Goal: Task Accomplishment & Management: Use online tool/utility

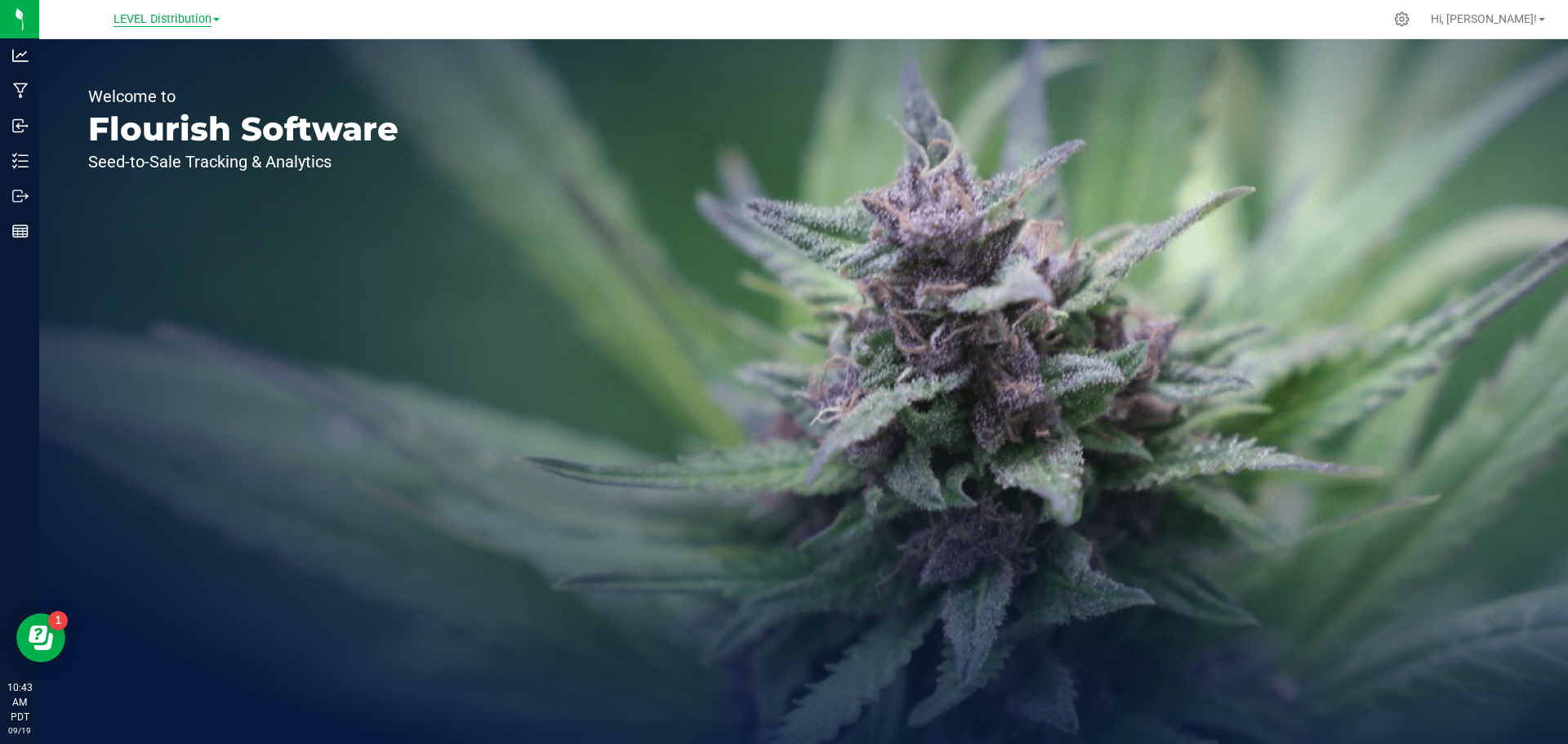
click at [142, 20] on span "LEVEL Distribution" at bounding box center [162, 19] width 98 height 15
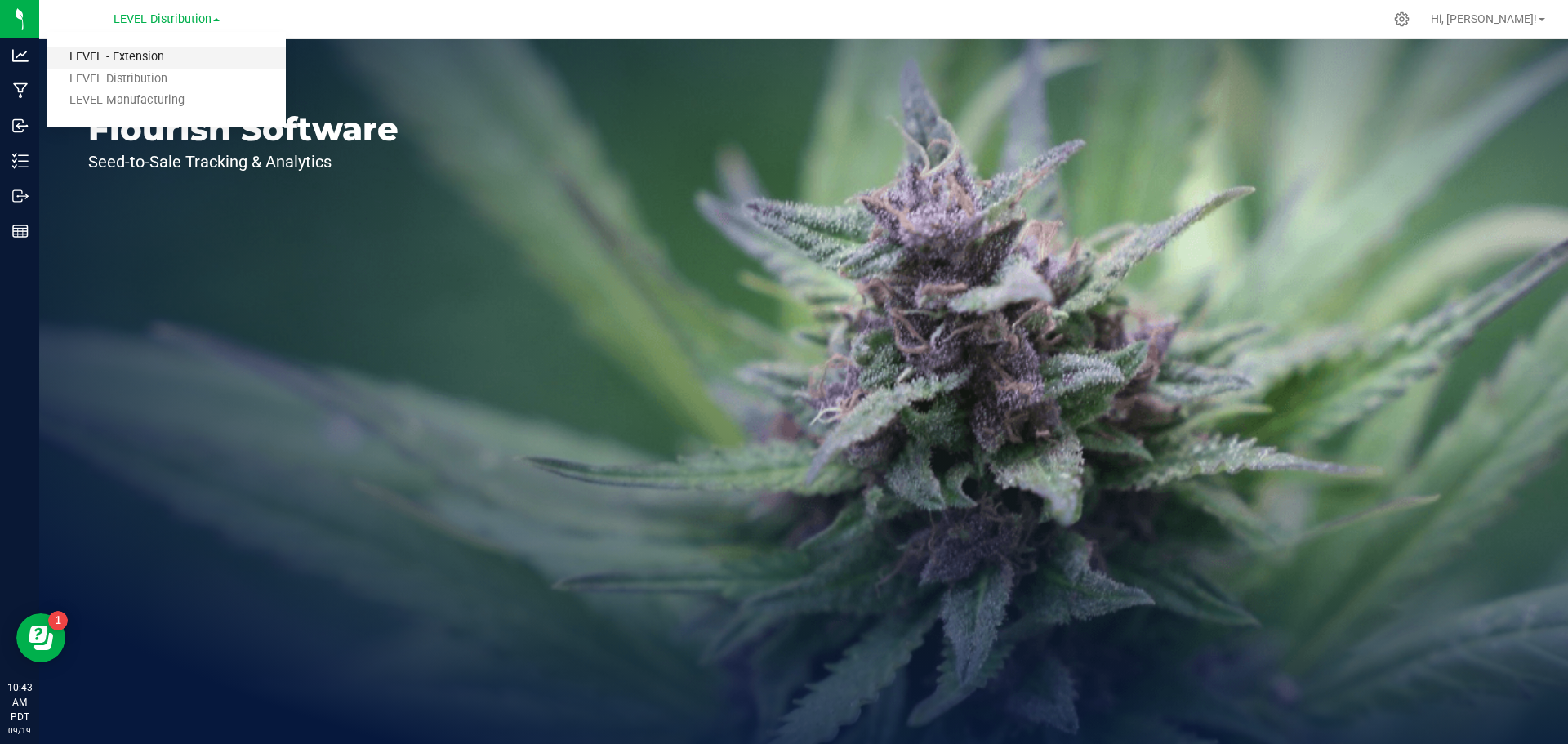
click at [158, 59] on link "LEVEL - Extension" at bounding box center [166, 57] width 238 height 22
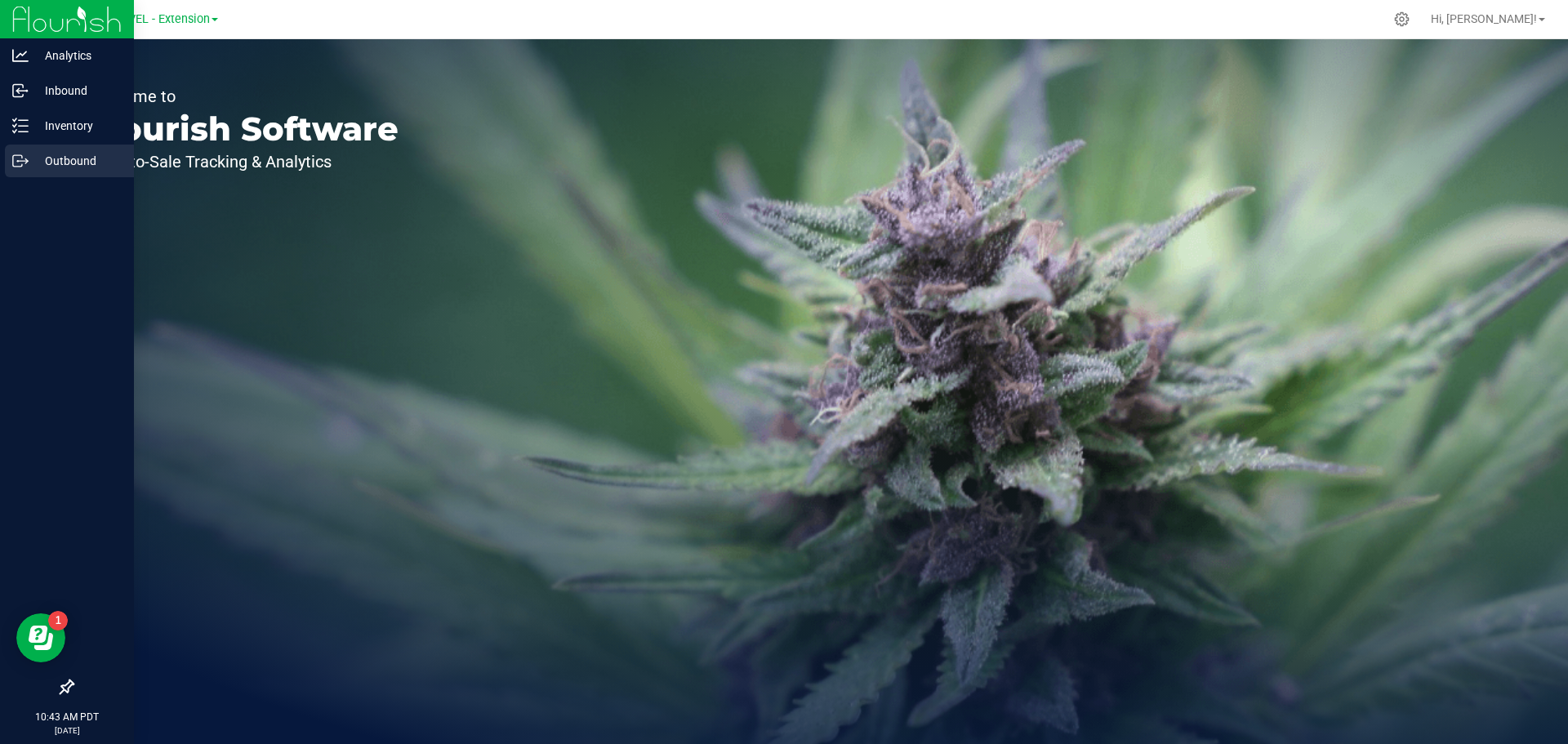
click at [52, 151] on p "Outbound" at bounding box center [77, 161] width 98 height 20
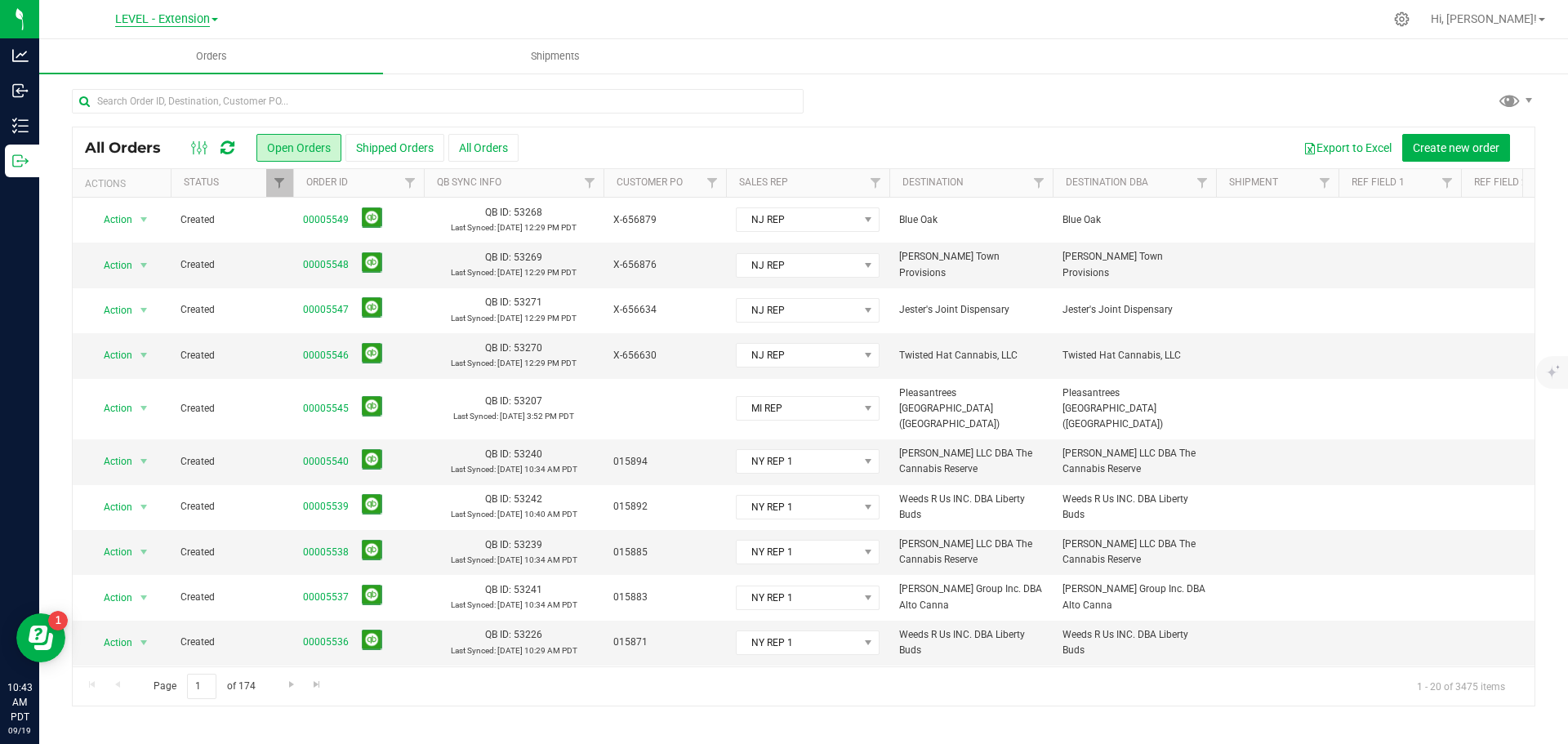
click at [134, 12] on span "LEVEL - Extension" at bounding box center [163, 19] width 95 height 15
click at [131, 75] on link "LEVEL Distribution" at bounding box center [166, 79] width 238 height 22
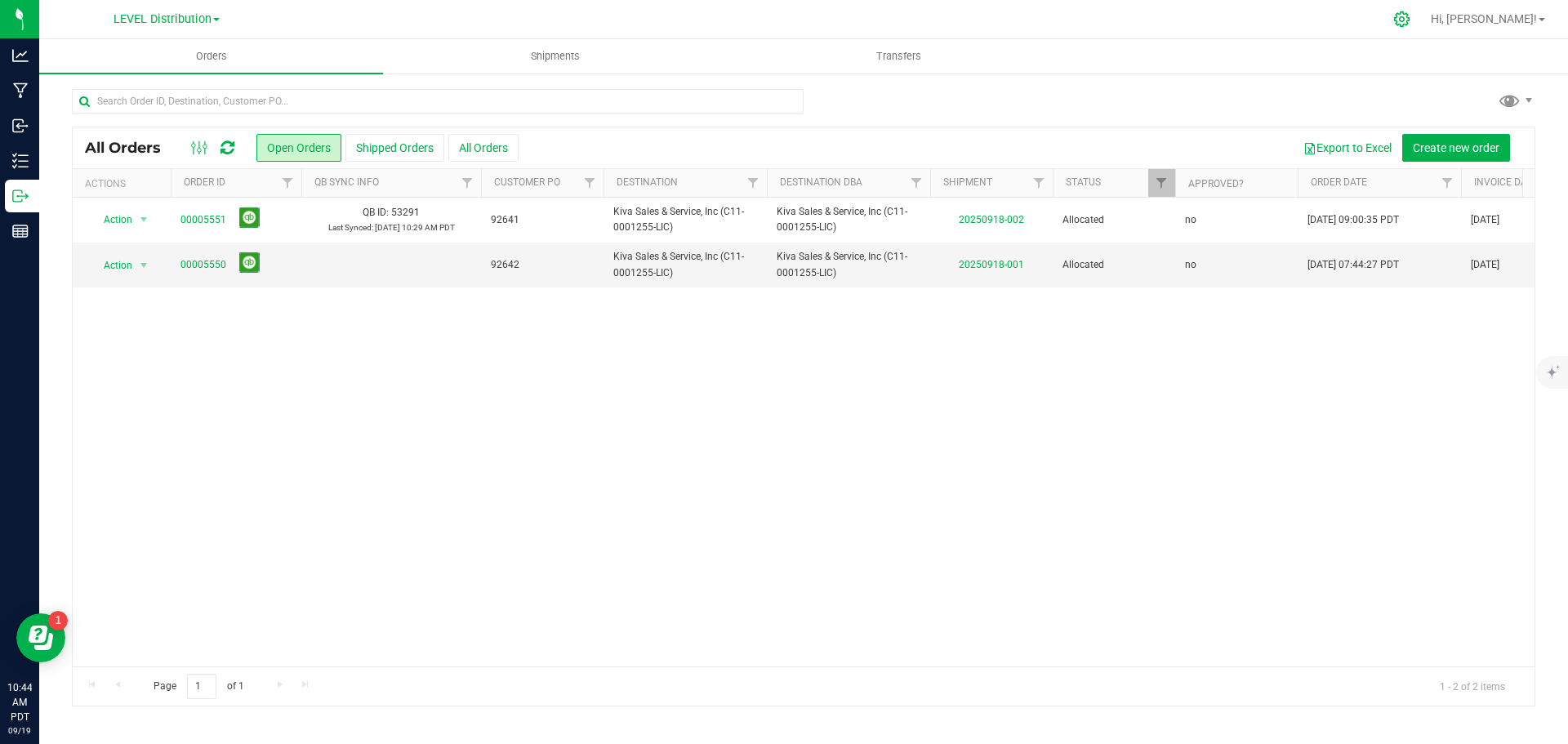
click at [1410, 20] on icon at bounding box center [1401, 19] width 17 height 17
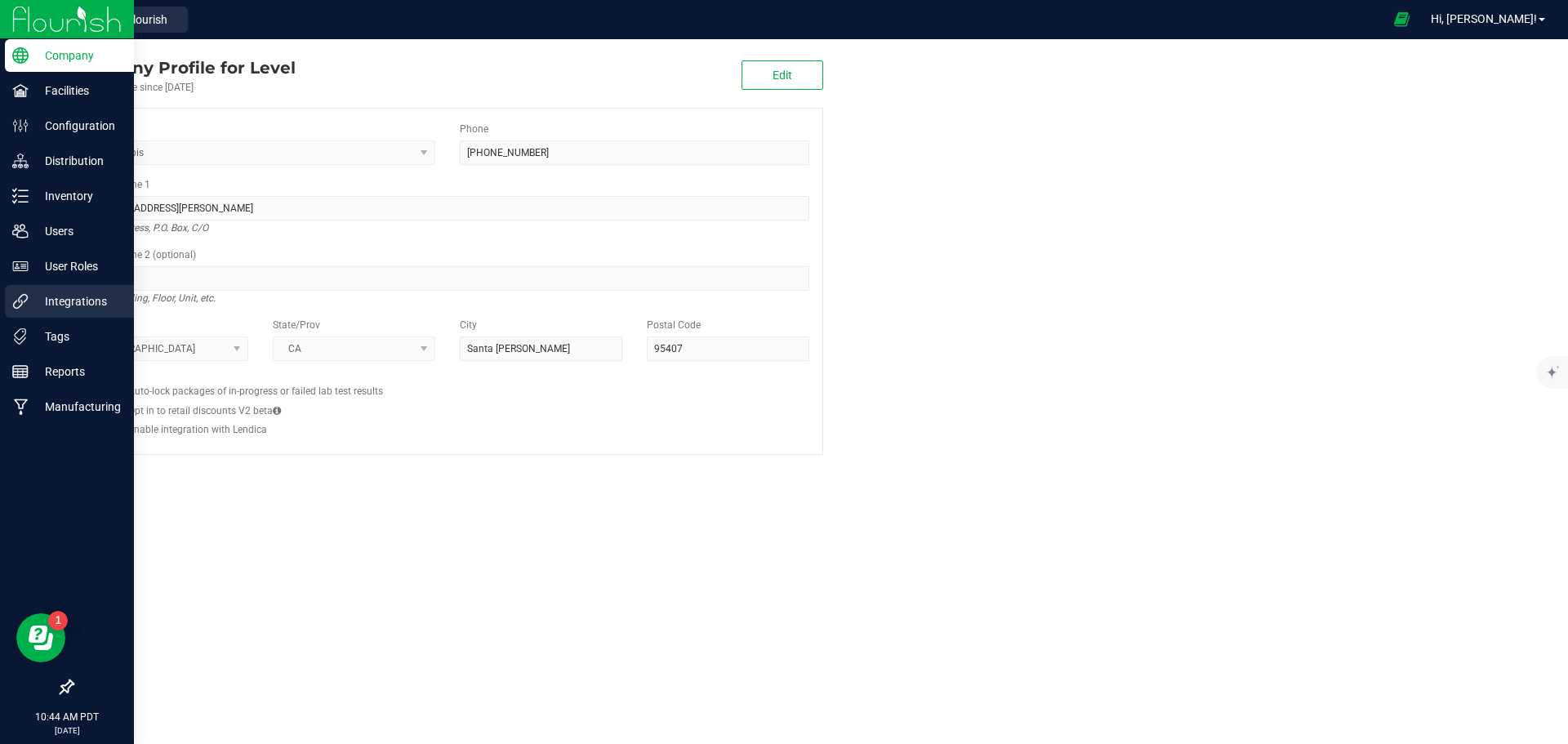
click at [67, 293] on p "Integrations" at bounding box center [77, 301] width 98 height 20
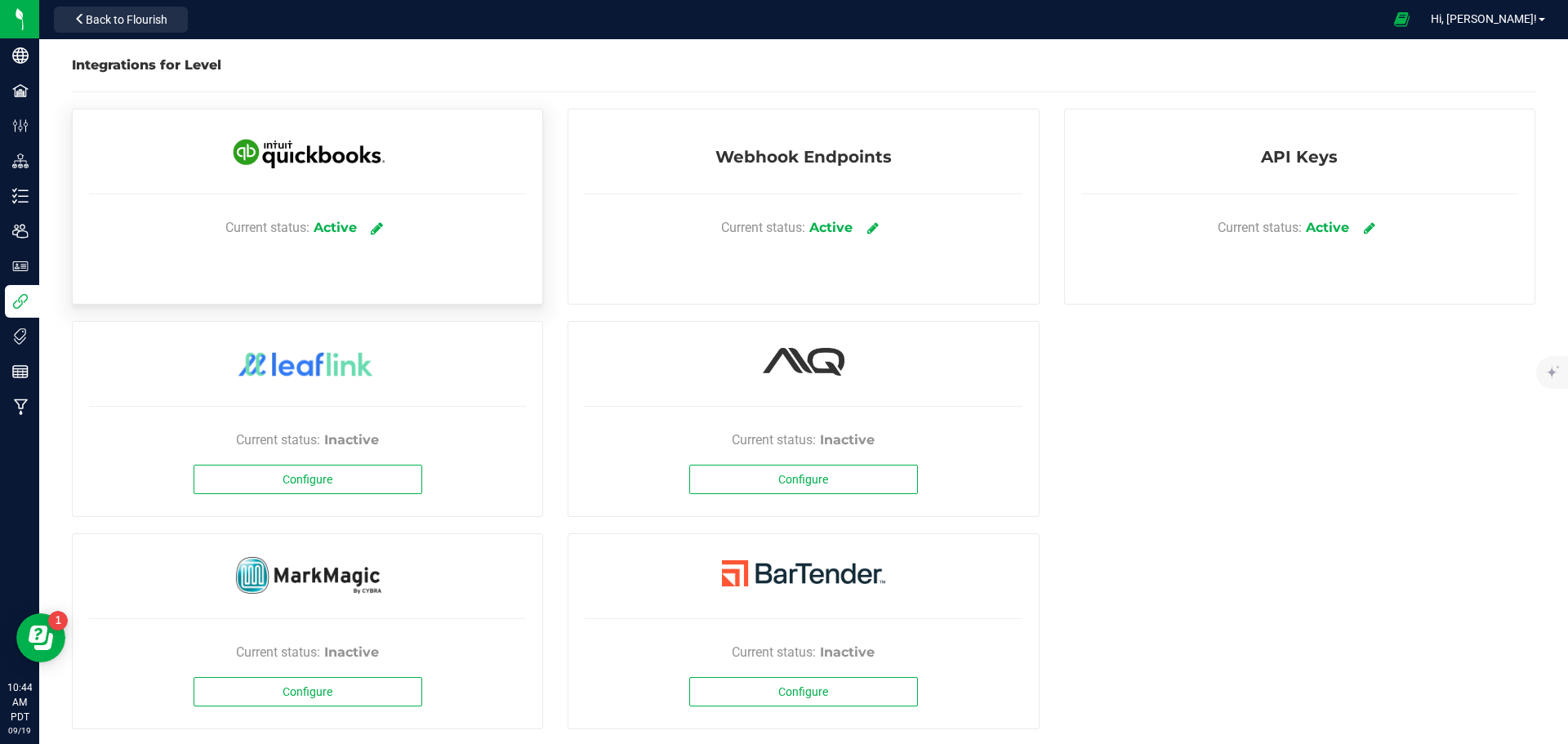
click at [380, 228] on link at bounding box center [377, 227] width 27 height 29
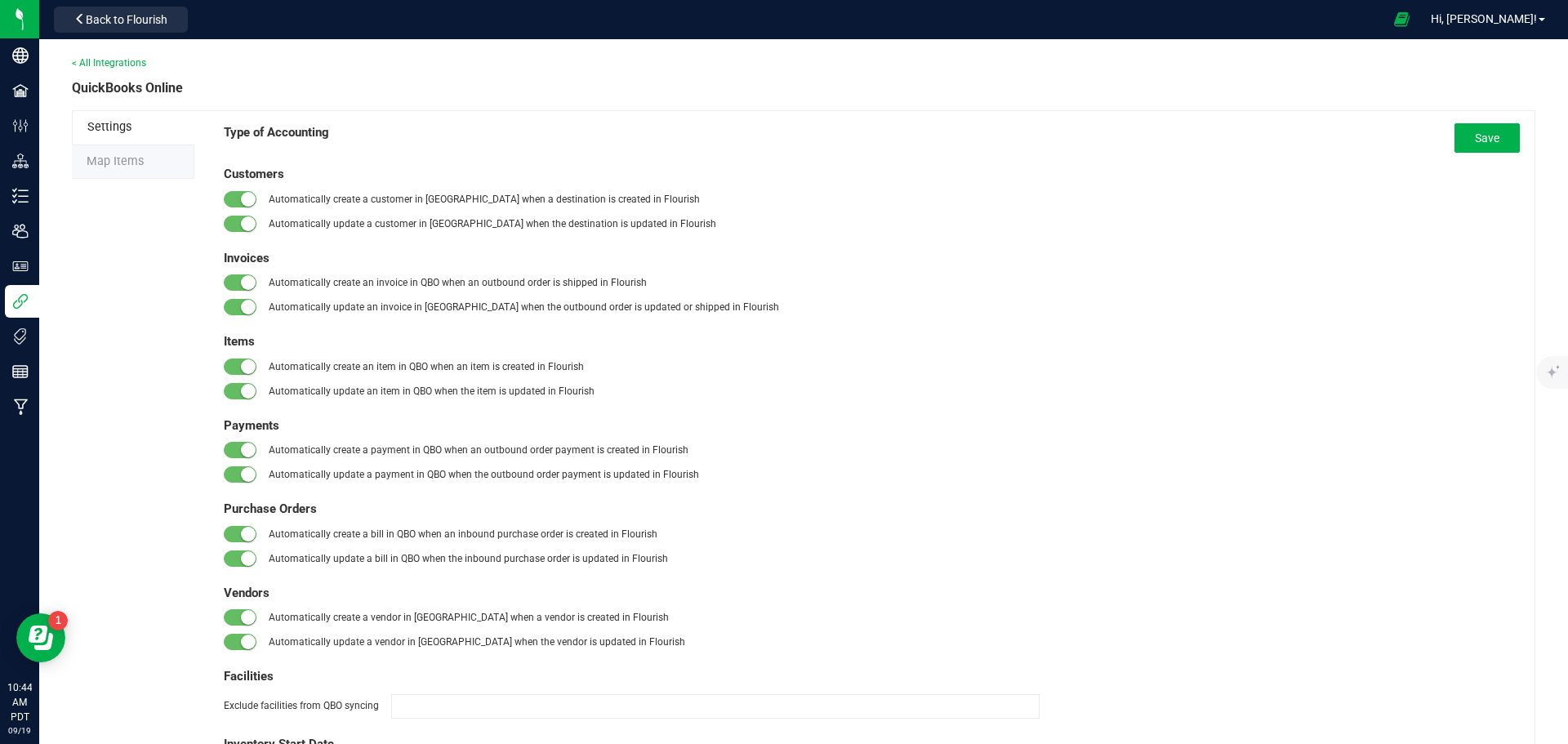
drag, startPoint x: 139, startPoint y: 170, endPoint x: 147, endPoint y: 163, distance: 10.6
click at [147, 163] on li "Map Items" at bounding box center [133, 162] width 123 height 35
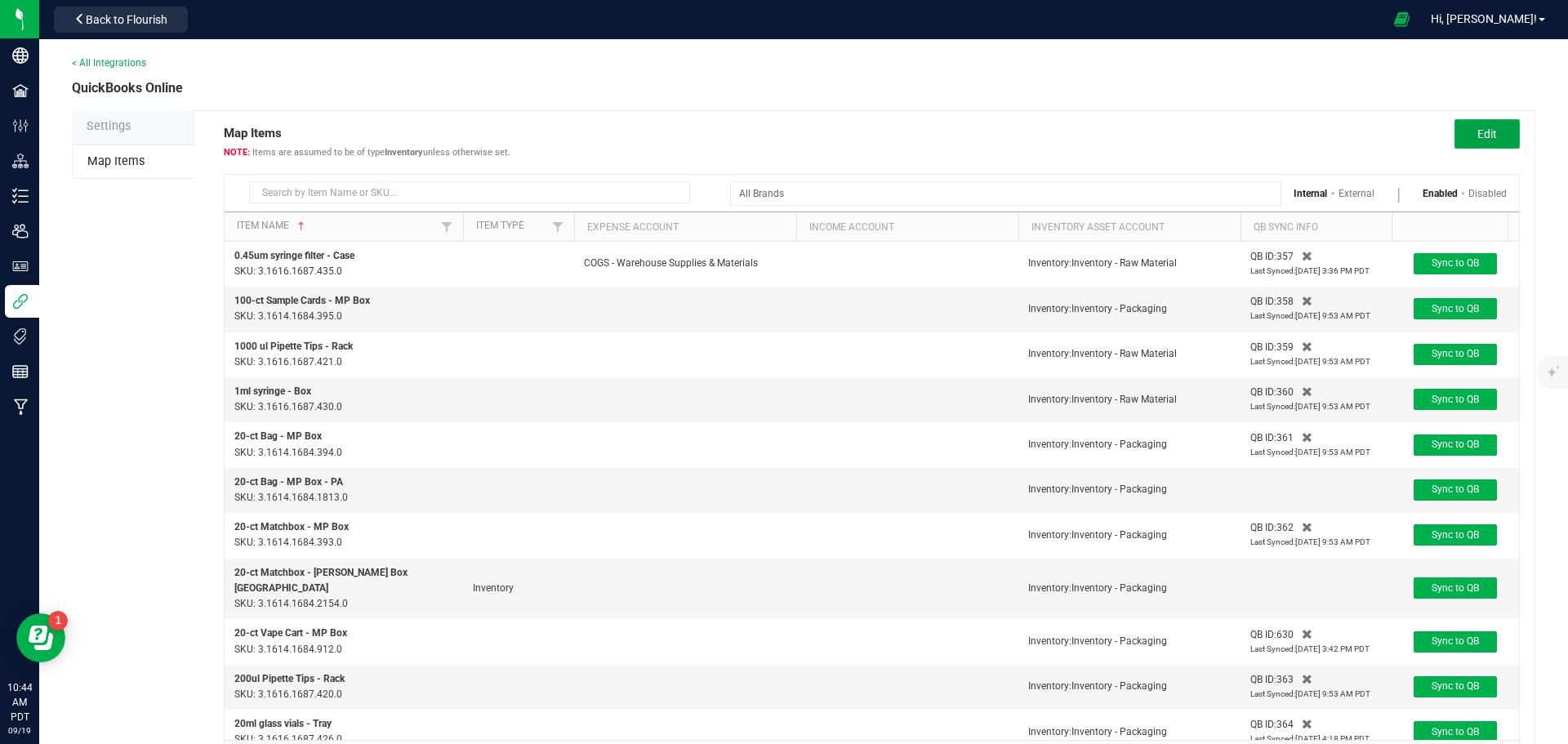
click at [1458, 129] on button "Edit" at bounding box center [1487, 134] width 65 height 30
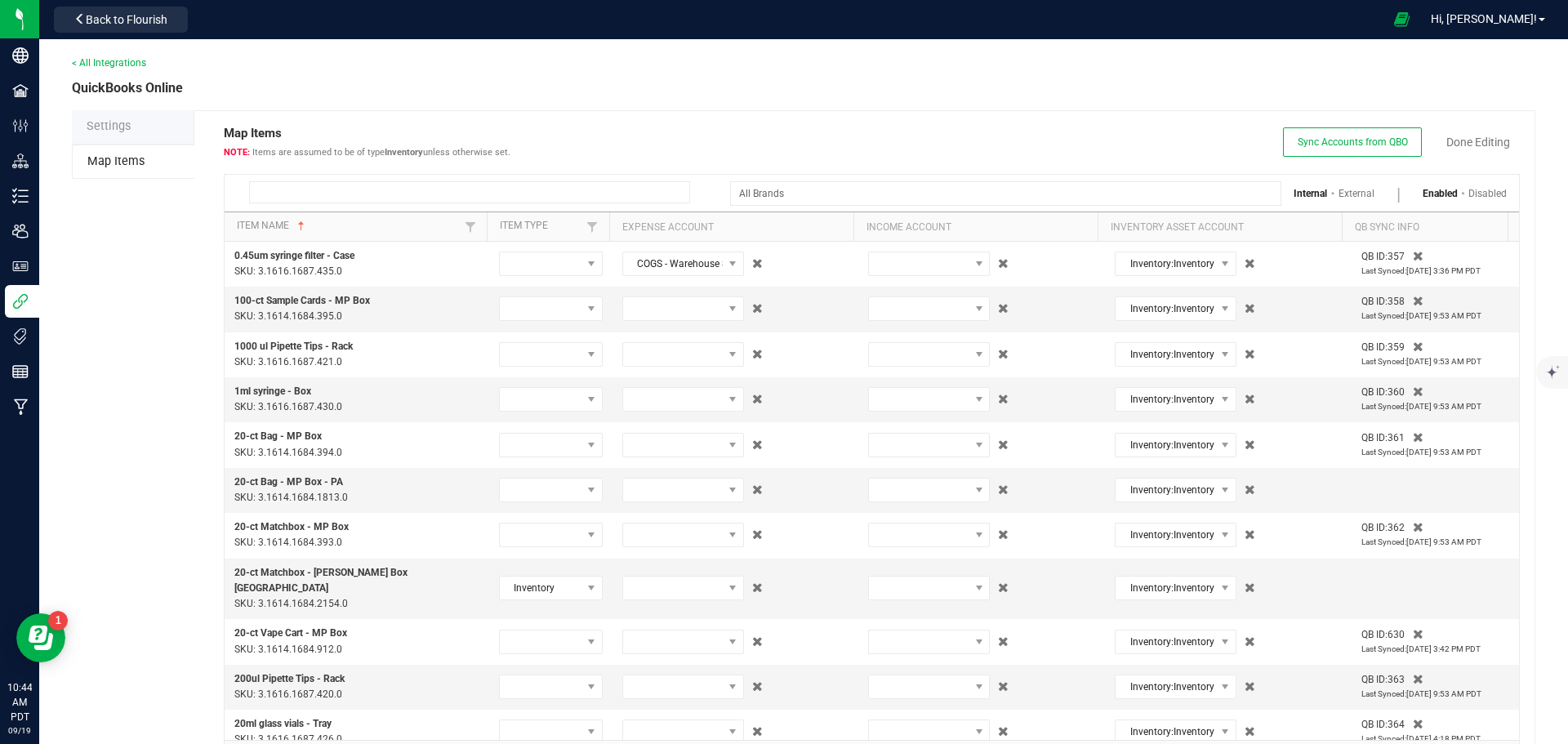
paste input "Protab100 - Hybrid - 1-ct (SKU: 1.1.30.2186.0)"
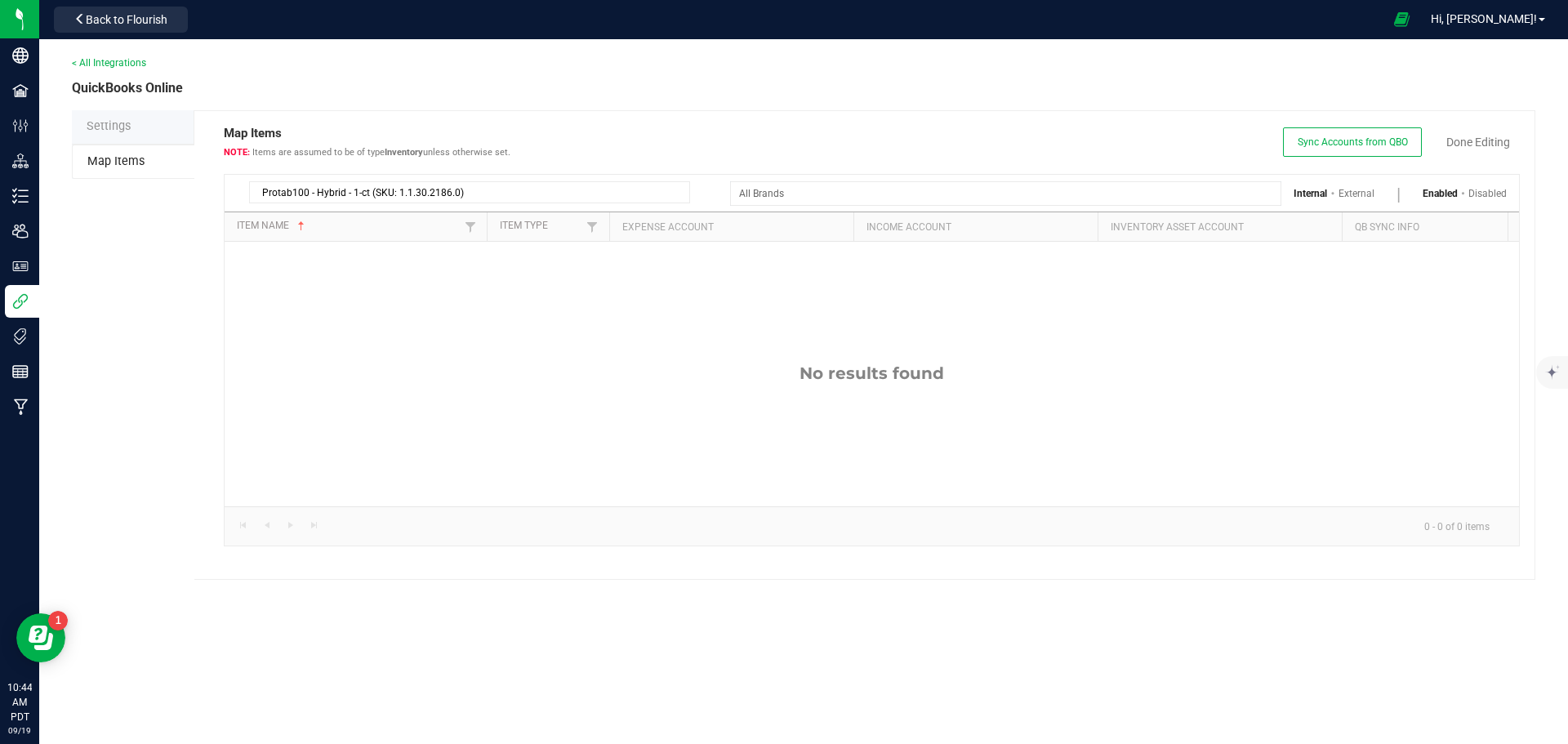
click at [499, 193] on input "Protab100 - Hybrid - 1-ct (SKU: 1.1.30.2186.0)" at bounding box center [469, 192] width 441 height 22
type input "Protab100 - Hybrid - 1-ct"
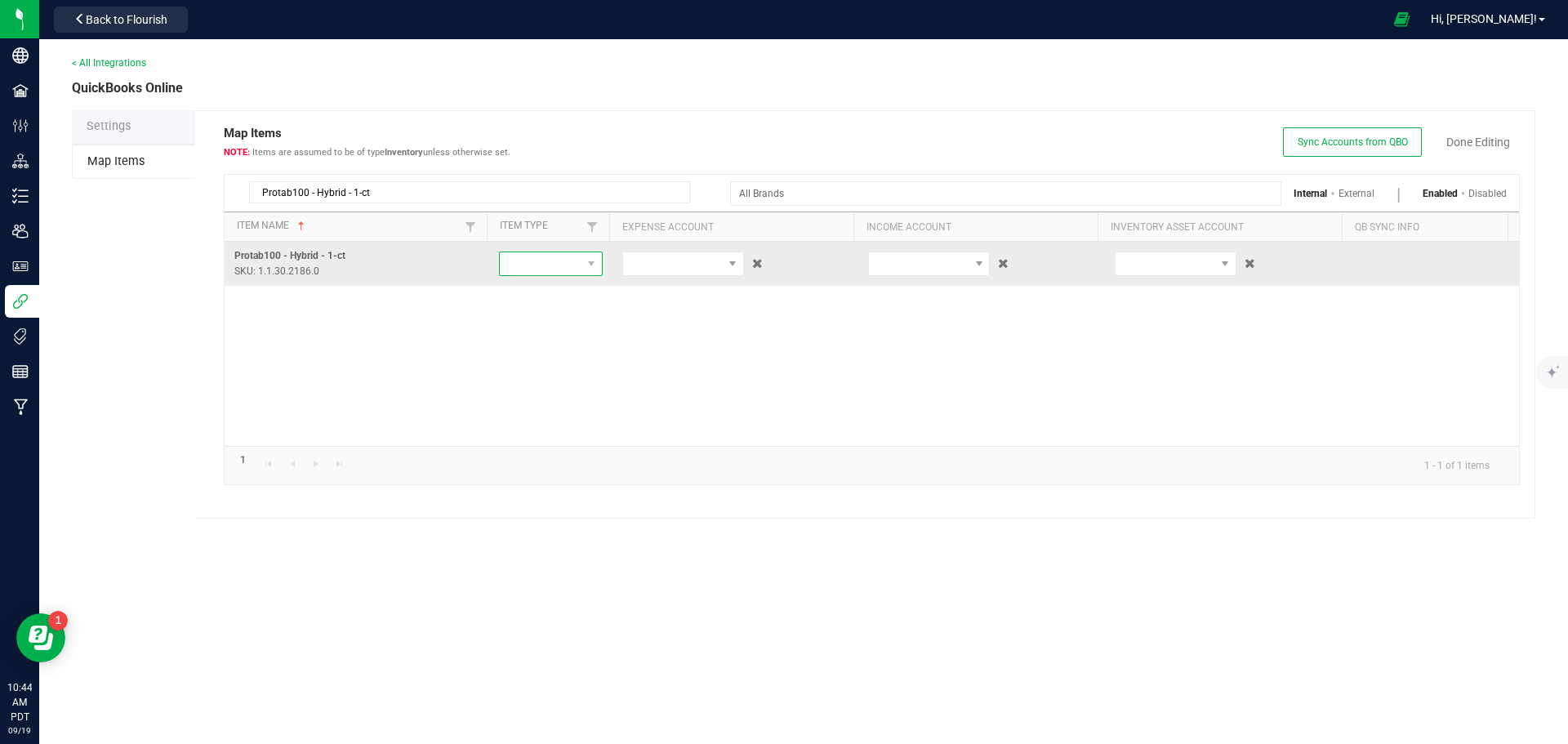
click at [524, 264] on span at bounding box center [540, 263] width 82 height 23
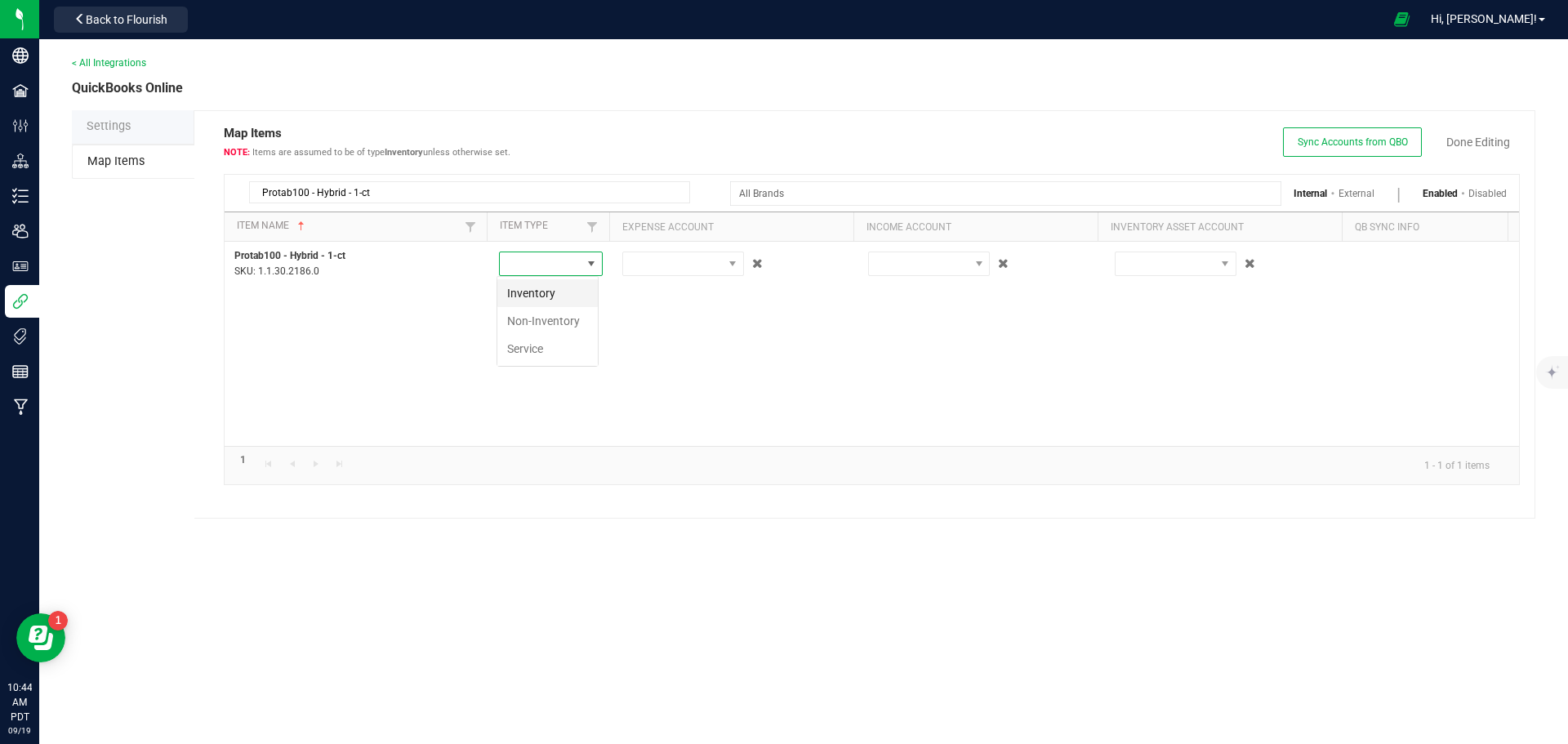
scroll to position [25, 103]
click at [534, 294] on li "Inventory" at bounding box center [547, 293] width 101 height 28
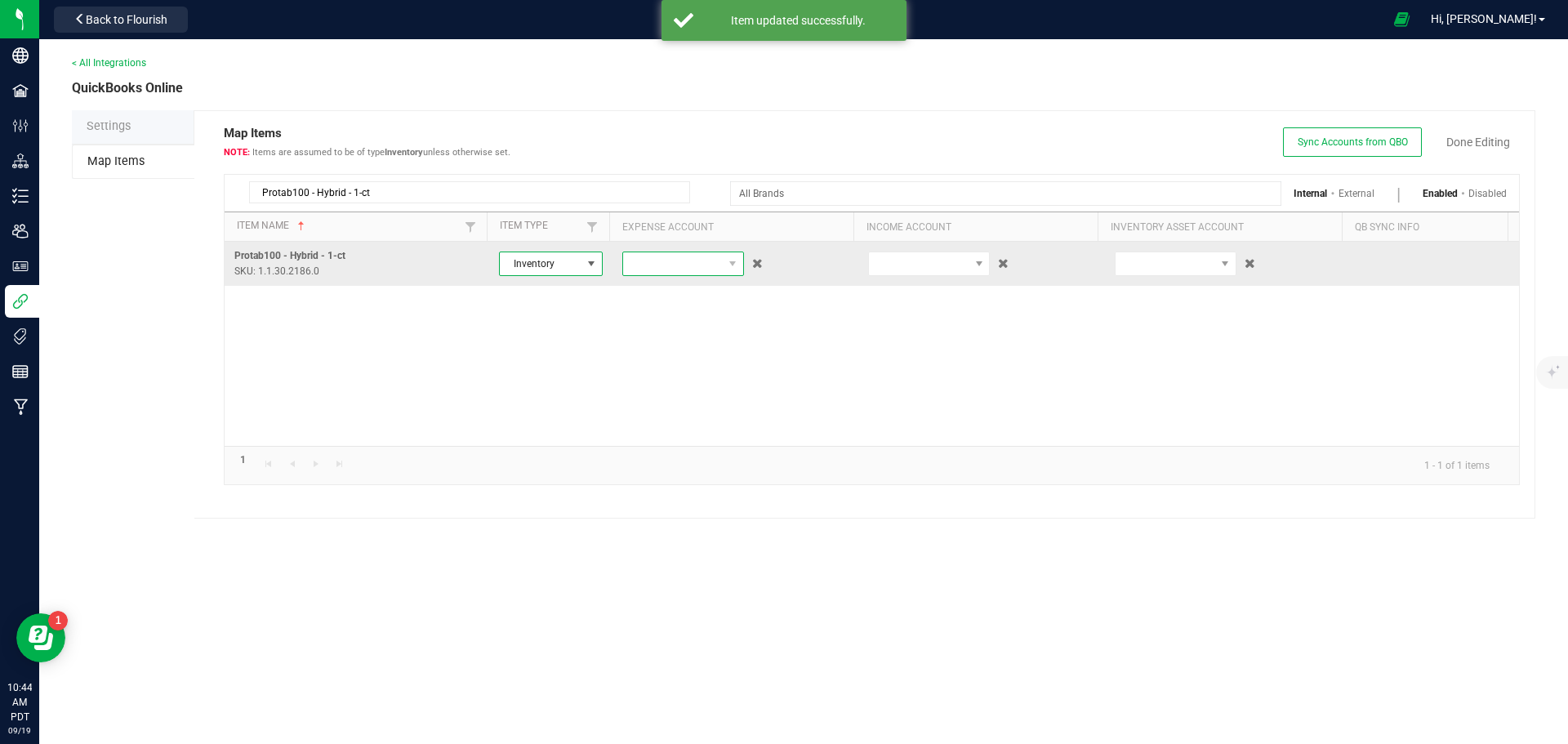
click at [656, 262] on span at bounding box center [673, 263] width 100 height 23
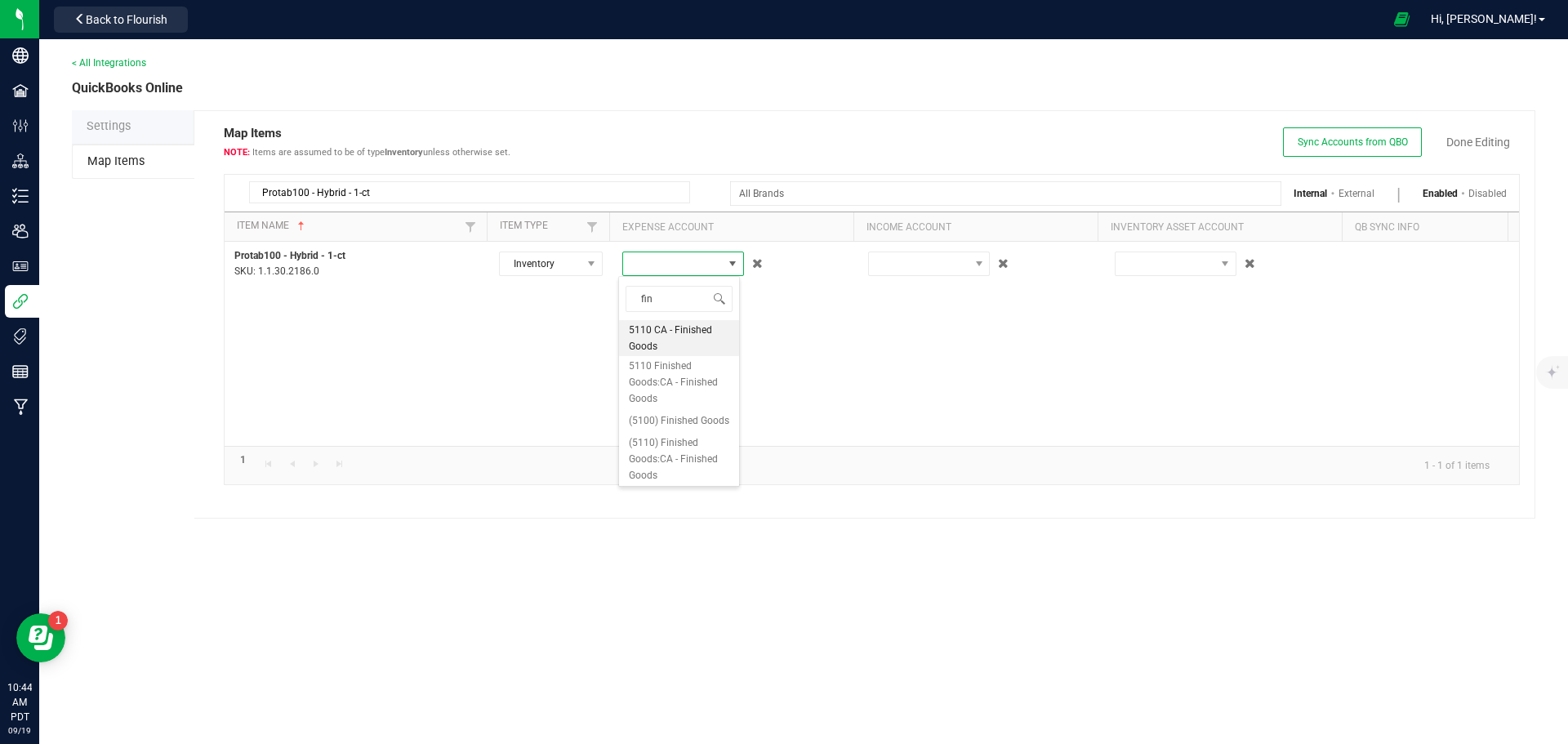
type input "fini"
click at [691, 413] on span "(5110) Finished Goods:CA - Finished Goods" at bounding box center [679, 422] width 101 height 49
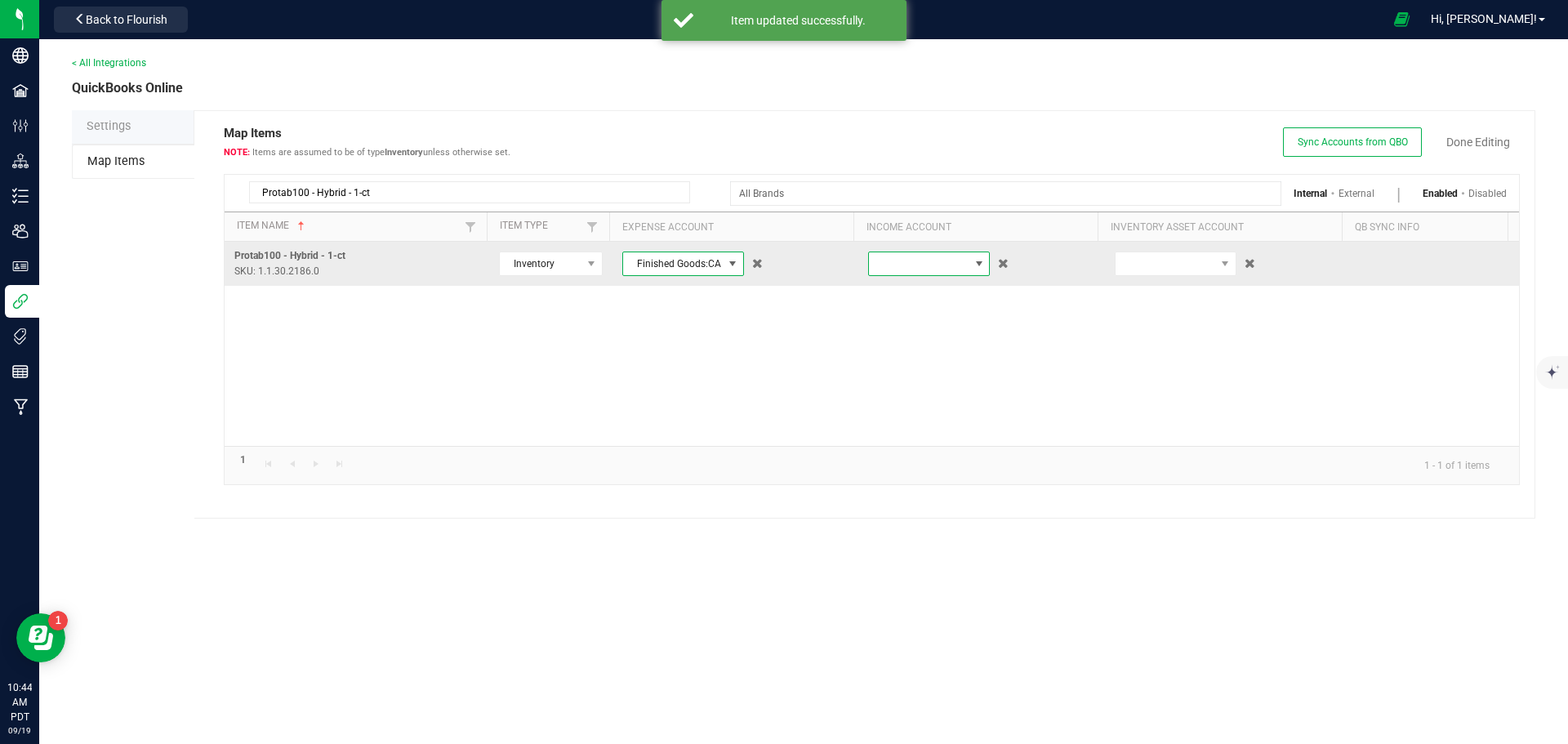
click at [934, 264] on span at bounding box center [918, 263] width 100 height 23
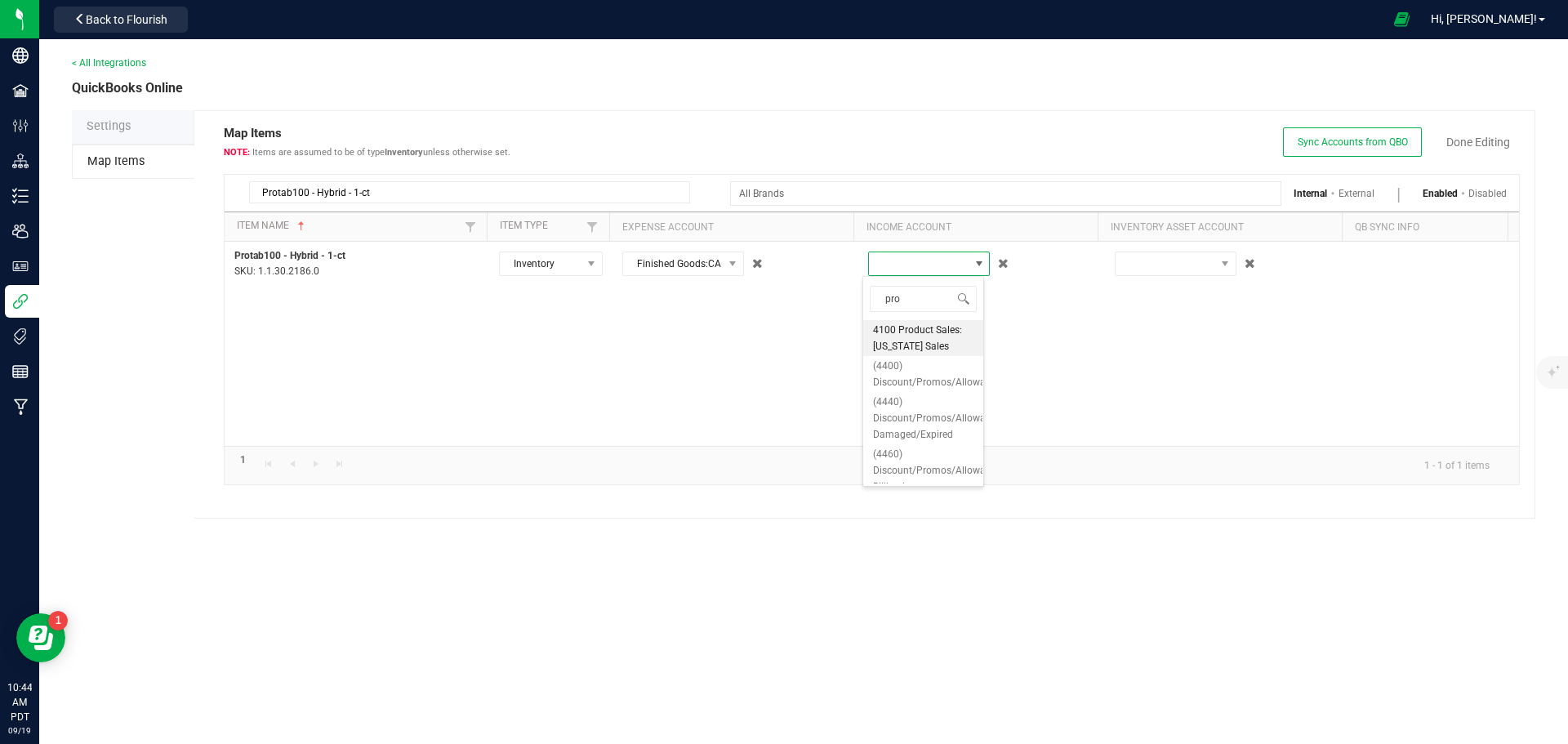
type input "prod"
click at [949, 415] on span "(4100) Product Sales:[US_STATE] Sales" at bounding box center [923, 398] width 101 height 33
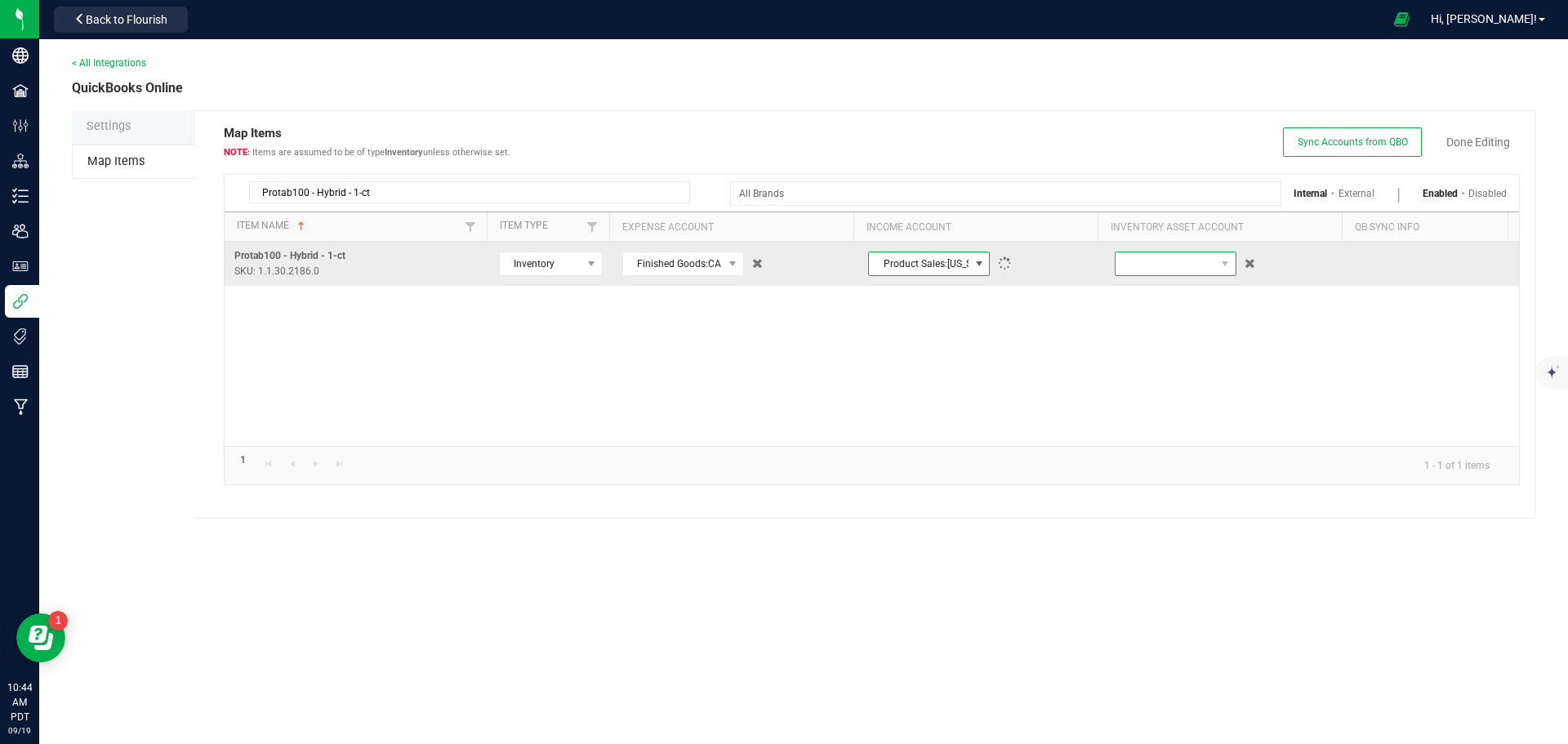
click at [1141, 273] on span at bounding box center [1165, 263] width 100 height 23
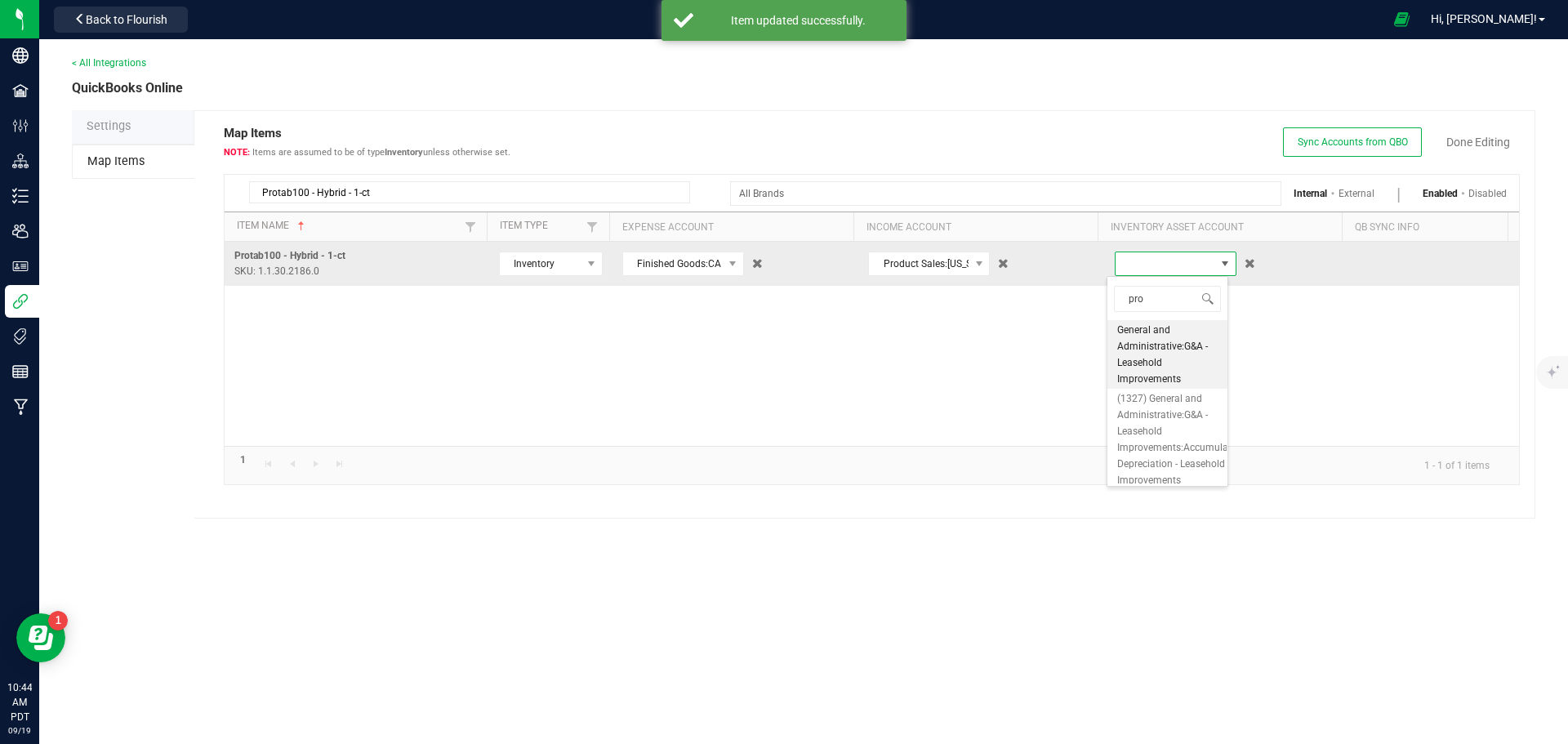
type input "prot"
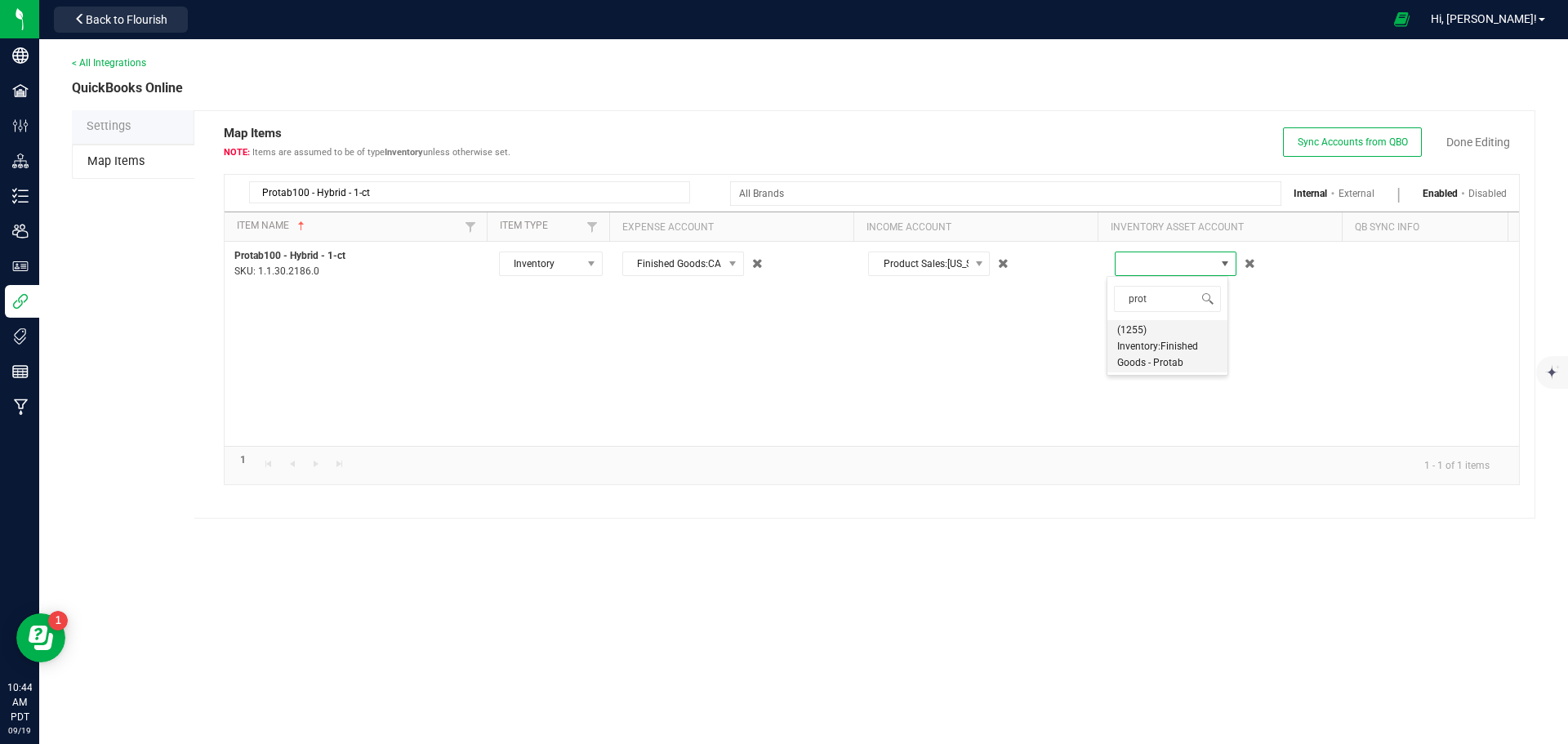
click at [1164, 364] on span "(1255) Inventory:Finished Goods - Protab" at bounding box center [1168, 347] width 101 height 49
click at [1466, 132] on span "Sync Accounts from QBO Done Editing" at bounding box center [1401, 142] width 237 height 30
click at [1455, 140] on link "Done Editing" at bounding box center [1478, 142] width 63 height 17
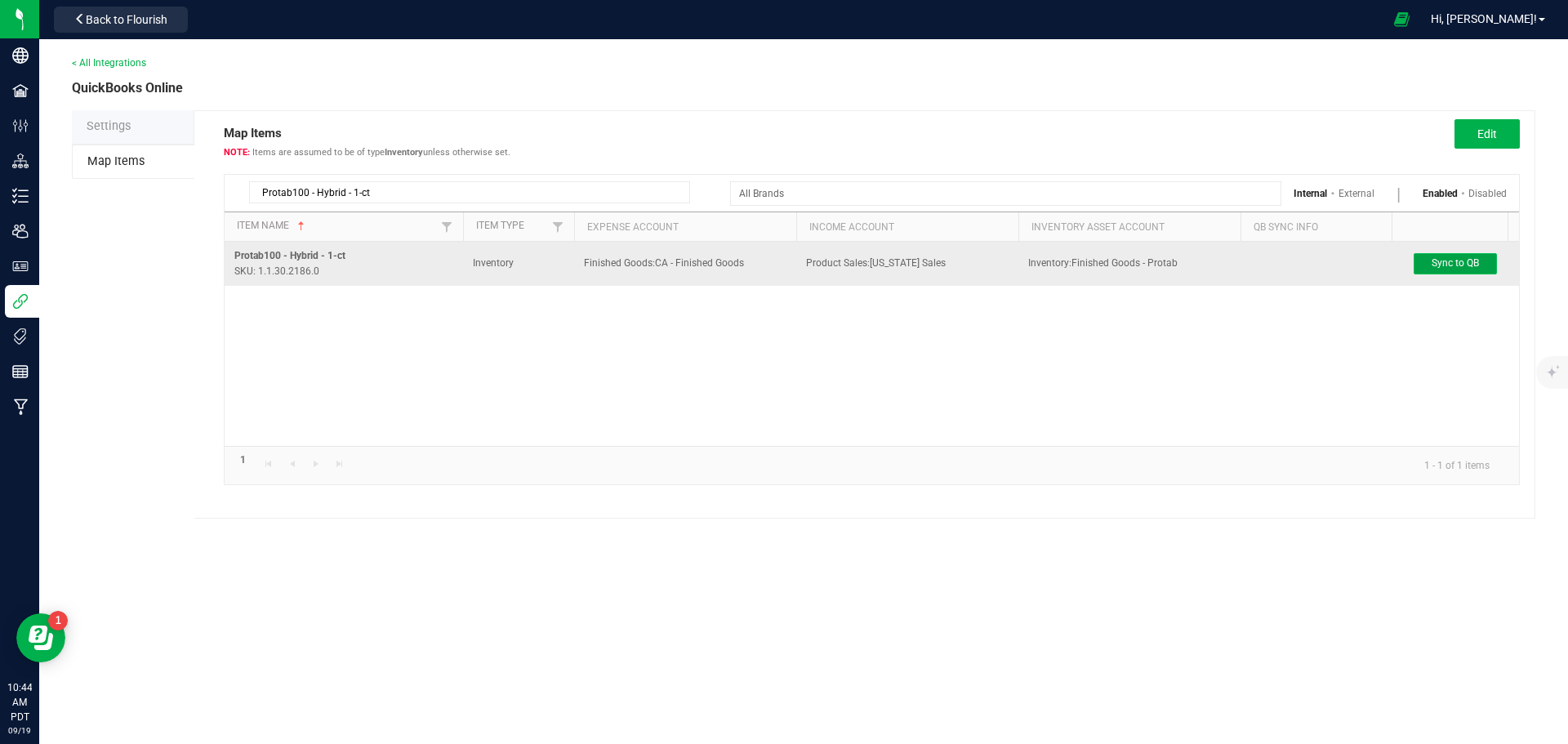
click at [1452, 258] on span "Sync to QB" at bounding box center [1455, 263] width 47 height 12
